Goal: Find contact information: Find contact information

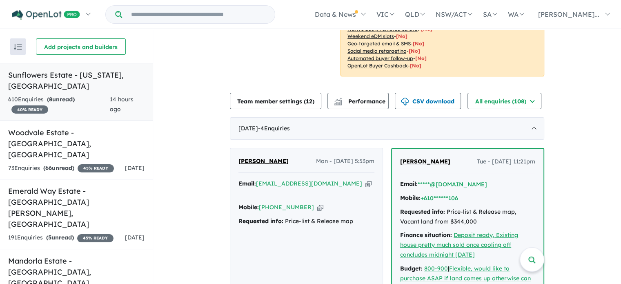
click at [82, 79] on h5 "Sunflowers Estate - Virginia , SA" at bounding box center [76, 80] width 136 height 22
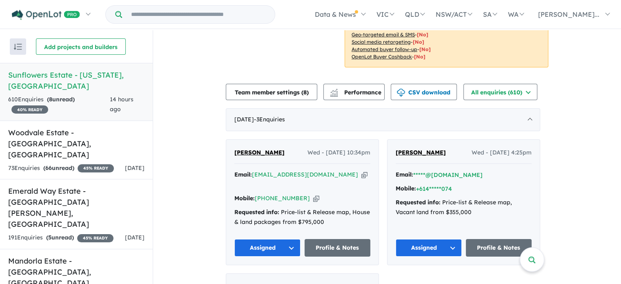
scroll to position [245, 0]
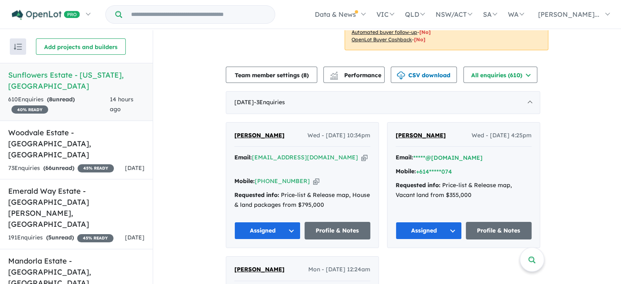
click at [259, 133] on span "Peter Mutch" at bounding box center [259, 134] width 50 height 7
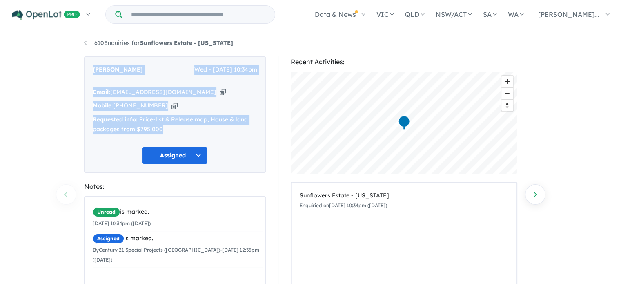
drag, startPoint x: 89, startPoint y: 64, endPoint x: 188, endPoint y: 131, distance: 120.7
click at [188, 131] on div "Peter Mutch Wed - 20/08/2025, 10:34pm Email: petermutch69@gmail.com Copied! Mob…" at bounding box center [175, 114] width 182 height 116
copy div "Peter Mutch Wed - 20/08/2025, 10:34pm Email: petermutch69@gmail.com Copied! Mob…"
